Goal: Find specific page/section: Find specific page/section

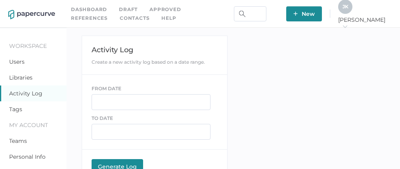
click at [120, 19] on link "Contacts" at bounding box center [135, 18] width 30 height 9
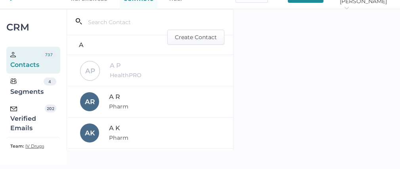
click at [21, 124] on div "Verified Emails" at bounding box center [27, 119] width 34 height 29
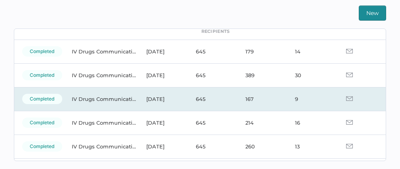
scroll to position [48, 0]
